Goal: Check status

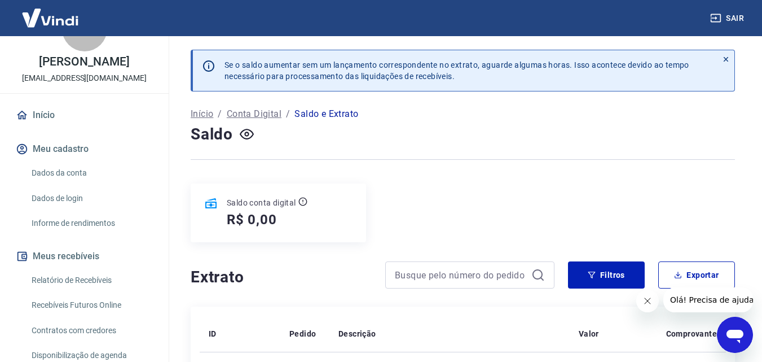
scroll to position [113, 0]
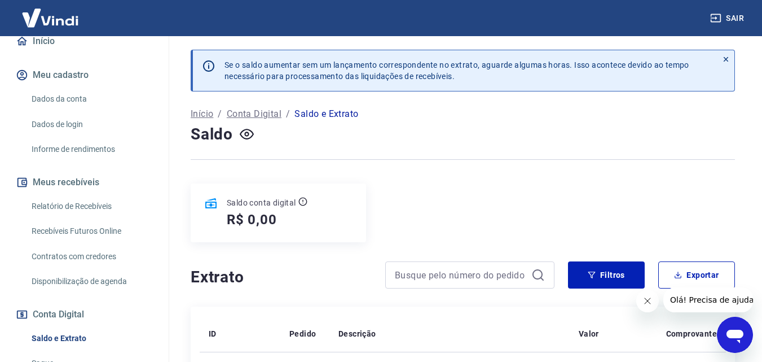
click at [83, 199] on link "Relatório de Recebíveis" at bounding box center [91, 206] width 128 height 23
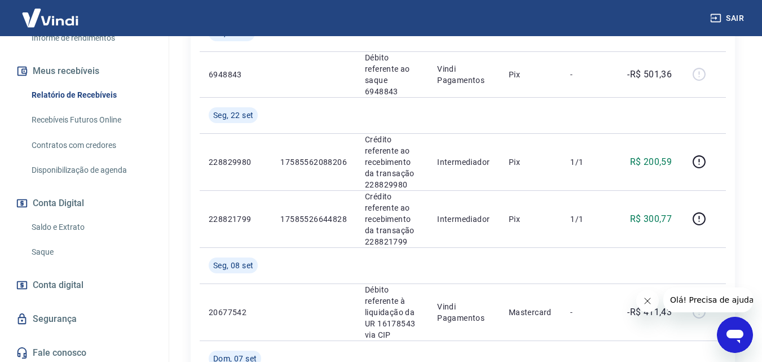
scroll to position [227, 0]
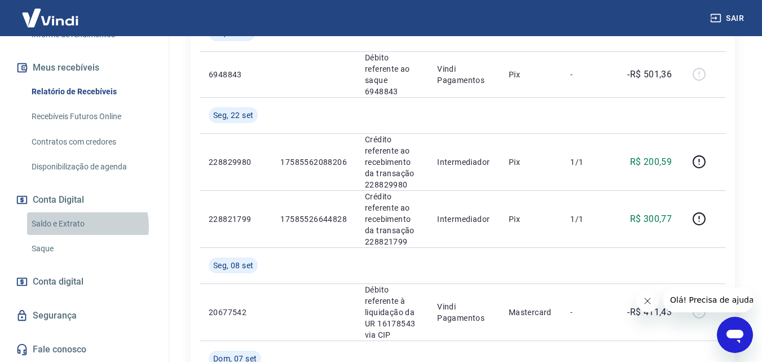
click at [81, 226] on link "Saldo e Extrato" at bounding box center [91, 223] width 128 height 23
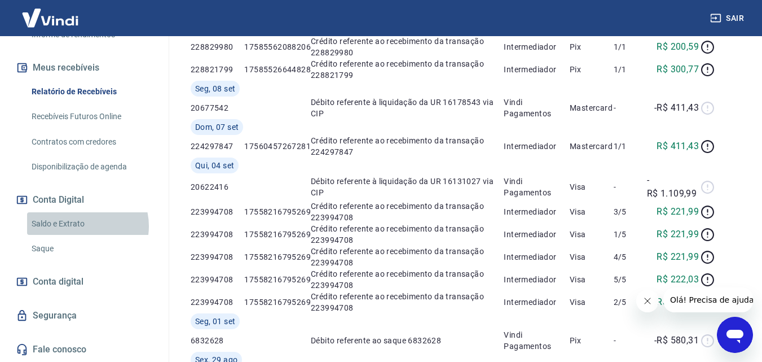
click at [81, 226] on link "Saldo e Extrato" at bounding box center [91, 223] width 128 height 23
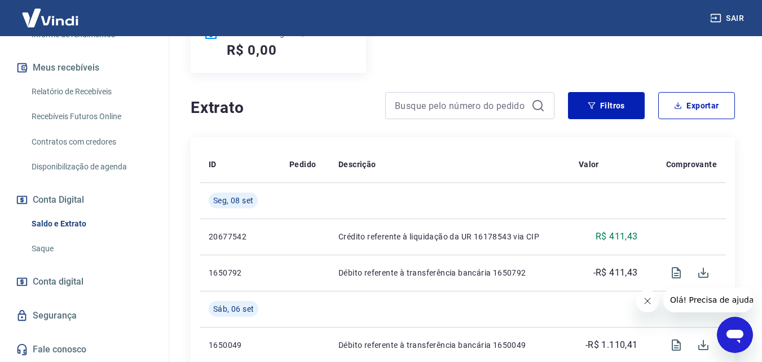
scroll to position [395, 0]
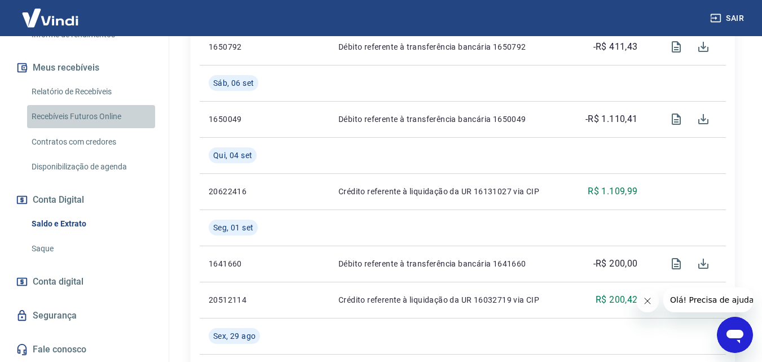
click at [121, 116] on link "Recebíveis Futuros Online" at bounding box center [91, 116] width 128 height 23
